Goal: Navigation & Orientation: Find specific page/section

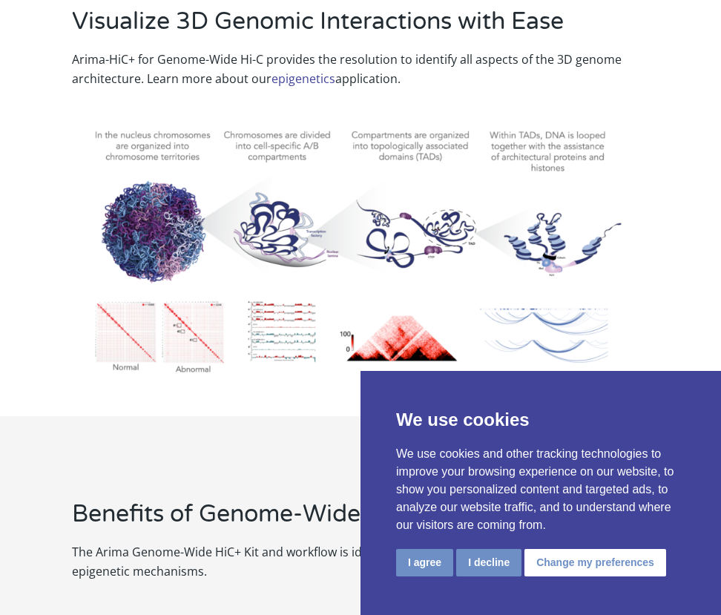
scroll to position [1002, 0]
click at [549, 570] on button "Change my preferences" at bounding box center [595, 562] width 142 height 27
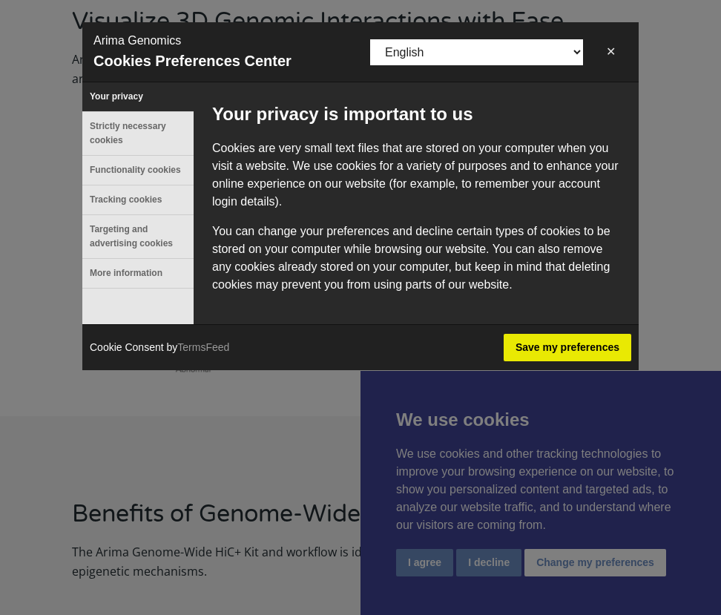
click at [617, 53] on button "✕" at bounding box center [610, 52] width 33 height 30
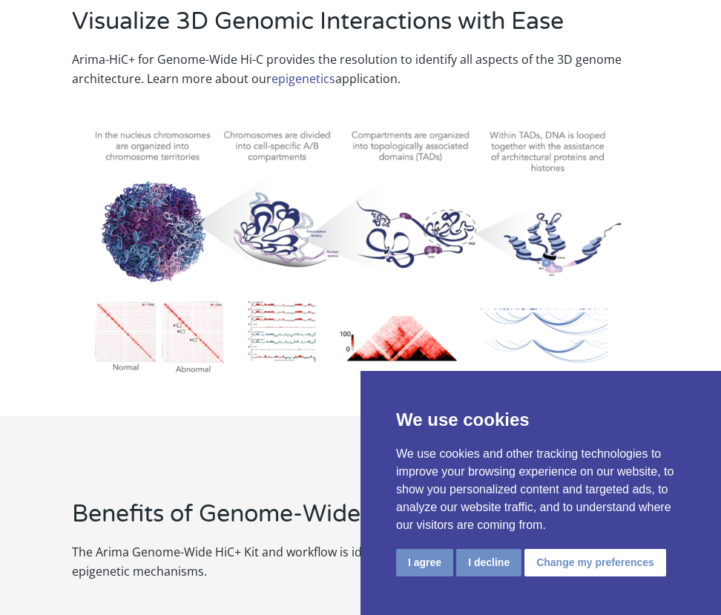
click at [425, 567] on button "I agree" at bounding box center [424, 562] width 57 height 27
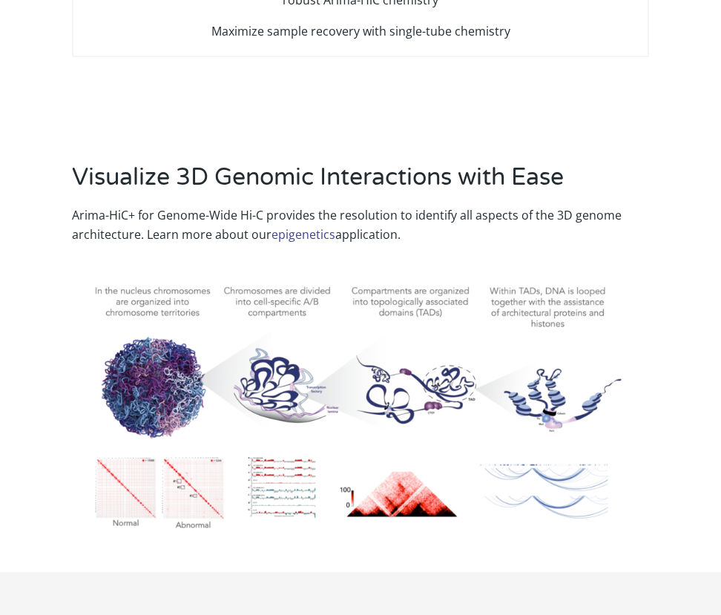
scroll to position [0, 0]
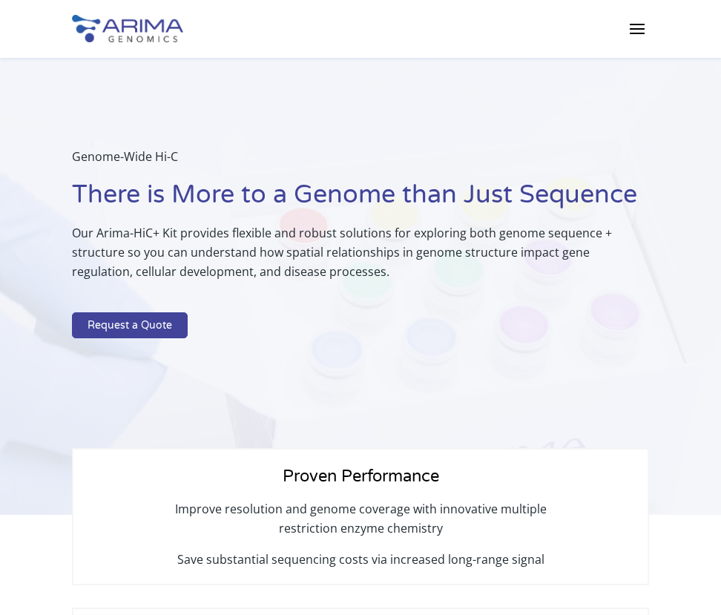
click at [141, 33] on img at bounding box center [127, 28] width 111 height 27
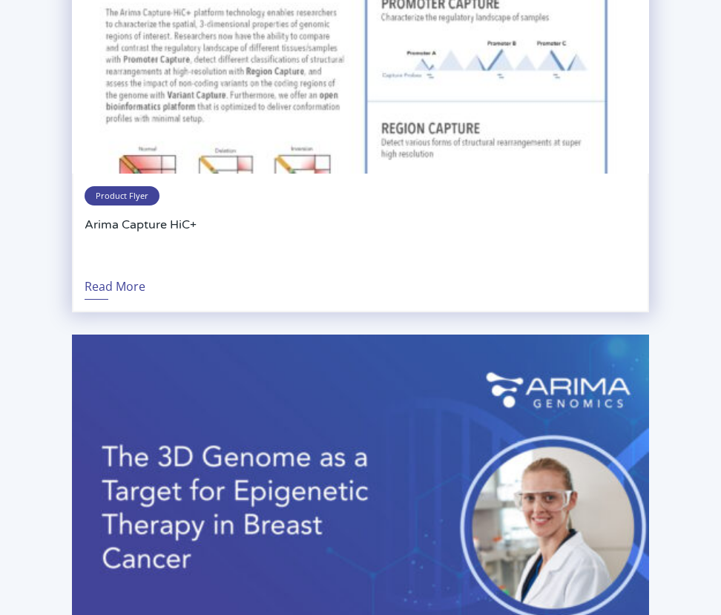
scroll to position [3621, 0]
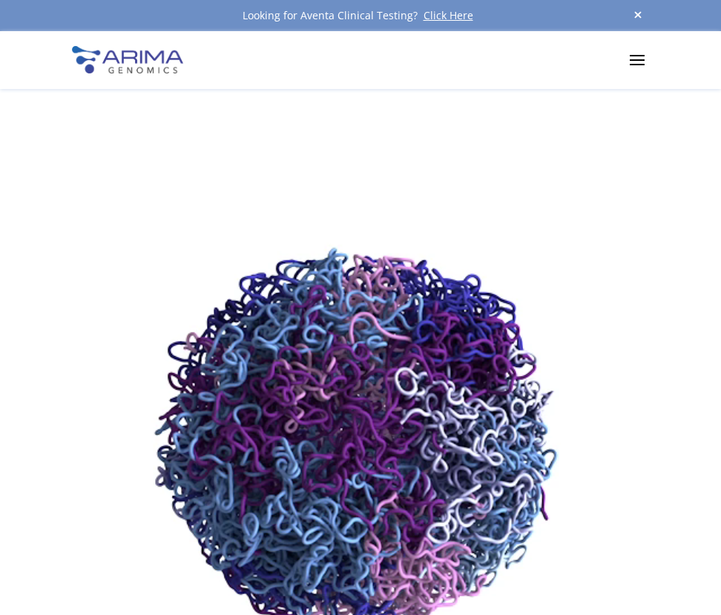
click at [641, 62] on span at bounding box center [637, 59] width 24 height 24
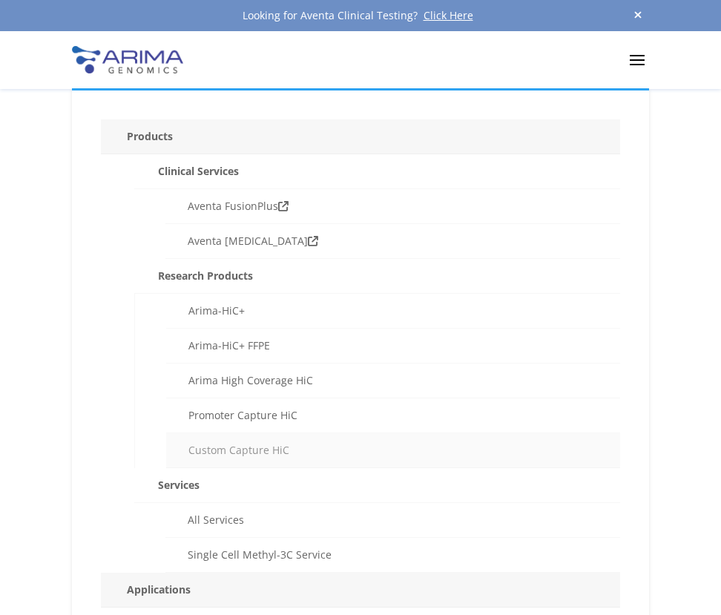
click at [265, 445] on link "Custom Capture HiC" at bounding box center [393, 450] width 454 height 35
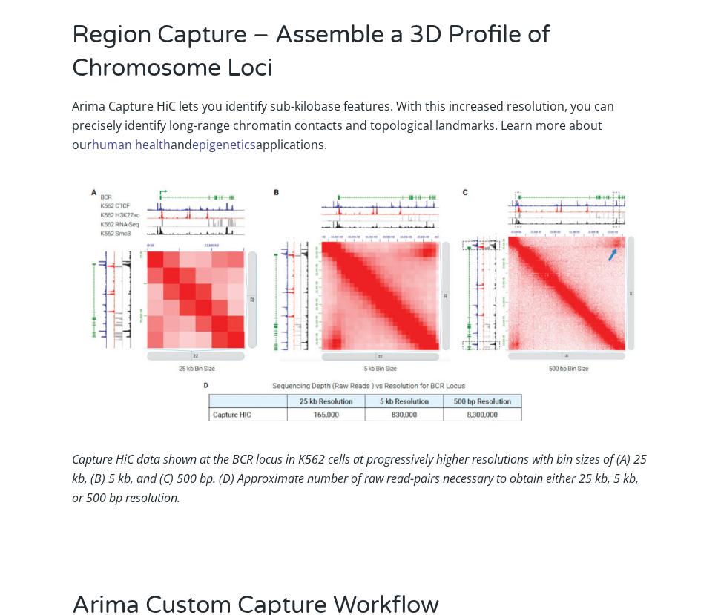
scroll to position [1696, 0]
